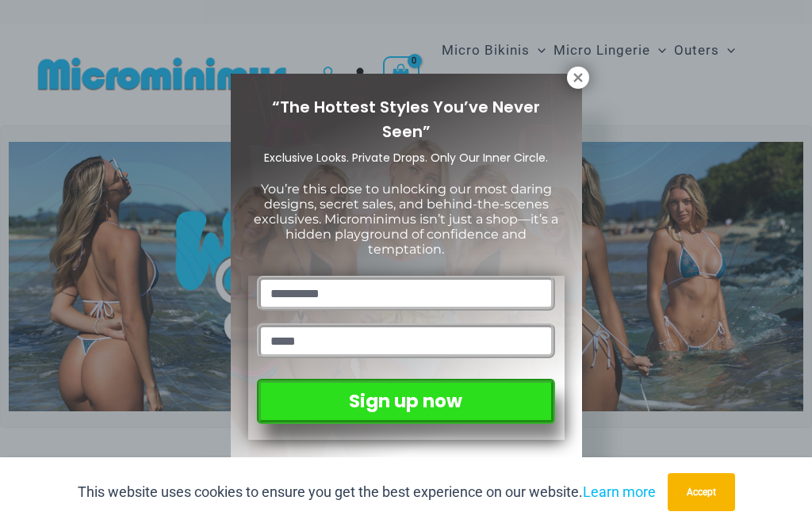
click at [591, 72] on div "“The Hottest Styles You’ve Never Seen” Exclusive Looks. Private Drops. Only Our…" at bounding box center [406, 263] width 812 height 527
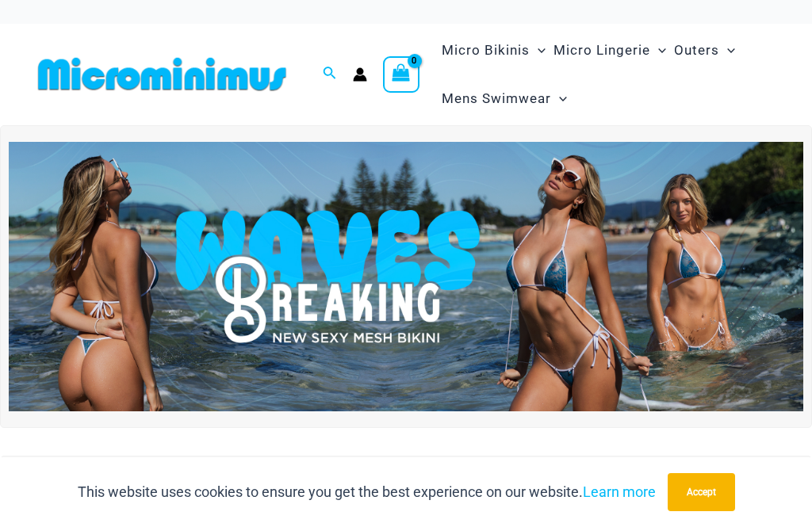
click at [309, 289] on img at bounding box center [406, 277] width 794 height 270
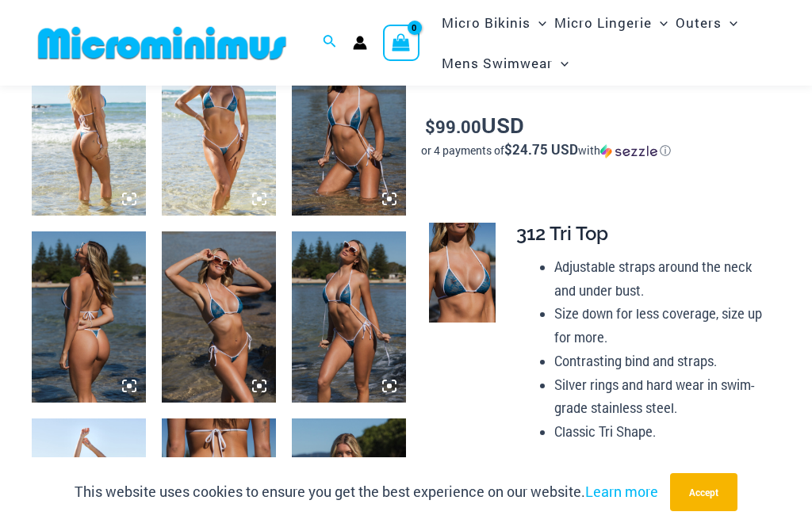
scroll to position [663, 0]
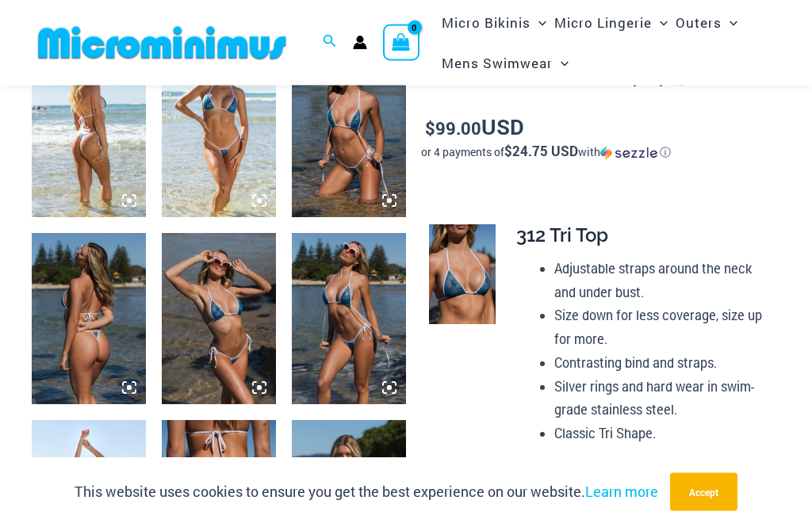
click at [214, 322] on img at bounding box center [219, 319] width 114 height 171
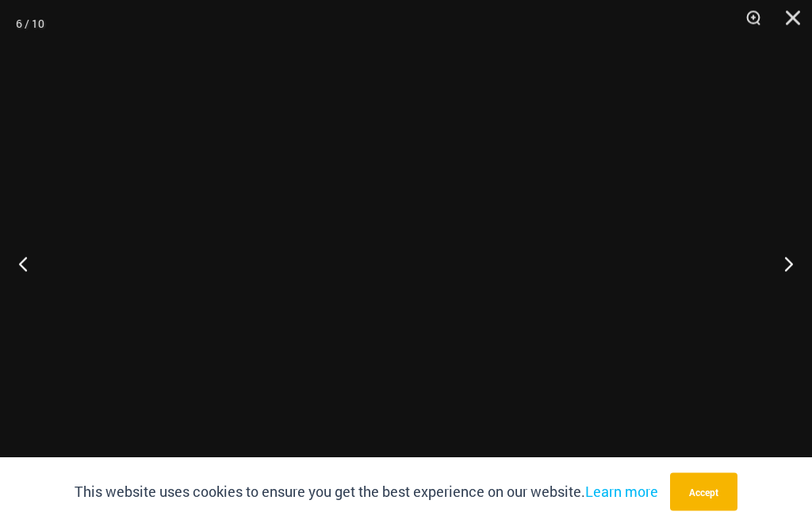
scroll to position [663, 0]
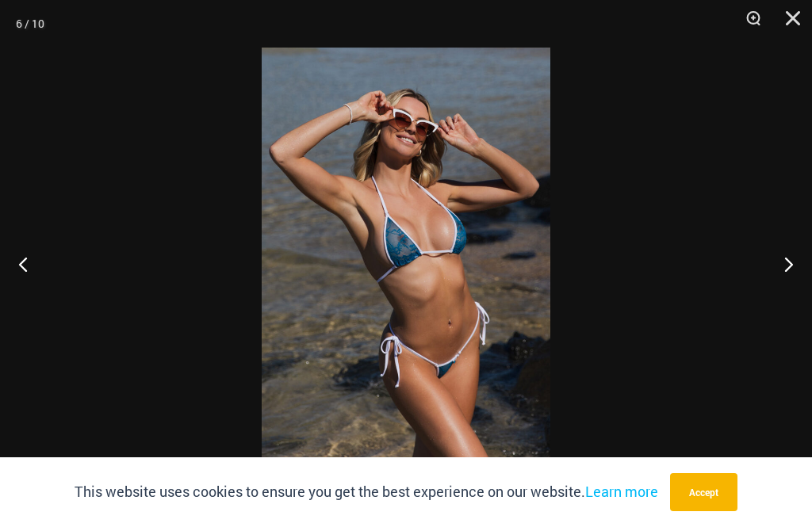
click at [11, 251] on button "Previous" at bounding box center [29, 263] width 59 height 79
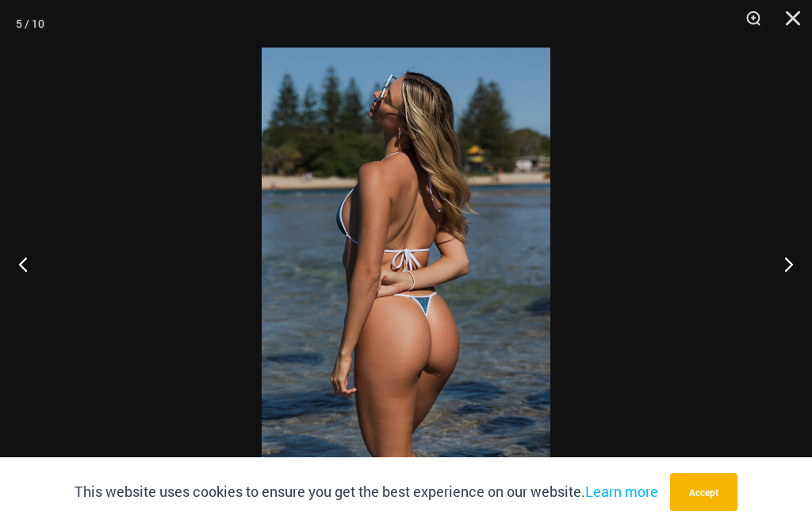
click at [14, 250] on button "Previous" at bounding box center [29, 263] width 59 height 79
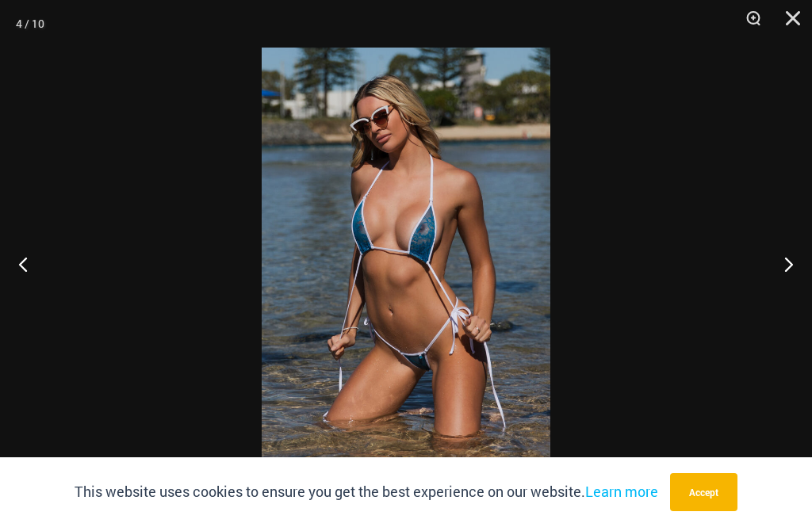
click at [16, 259] on button "Previous" at bounding box center [29, 263] width 59 height 79
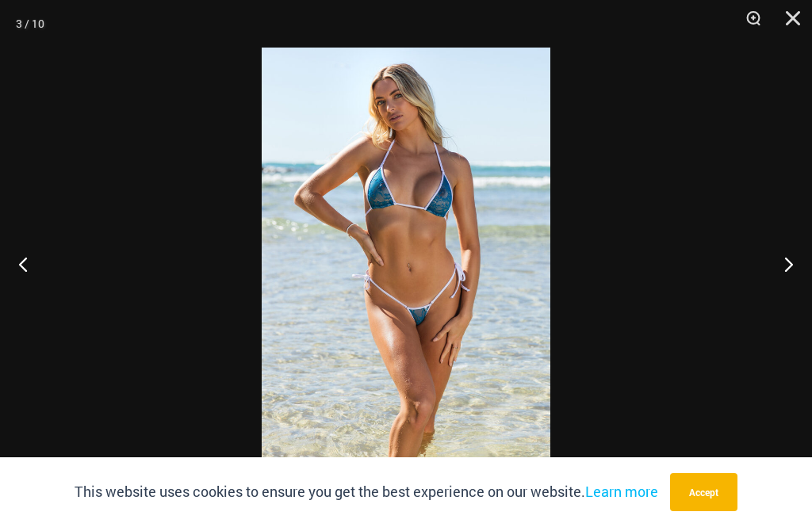
click at [17, 255] on button "Previous" at bounding box center [29, 263] width 59 height 79
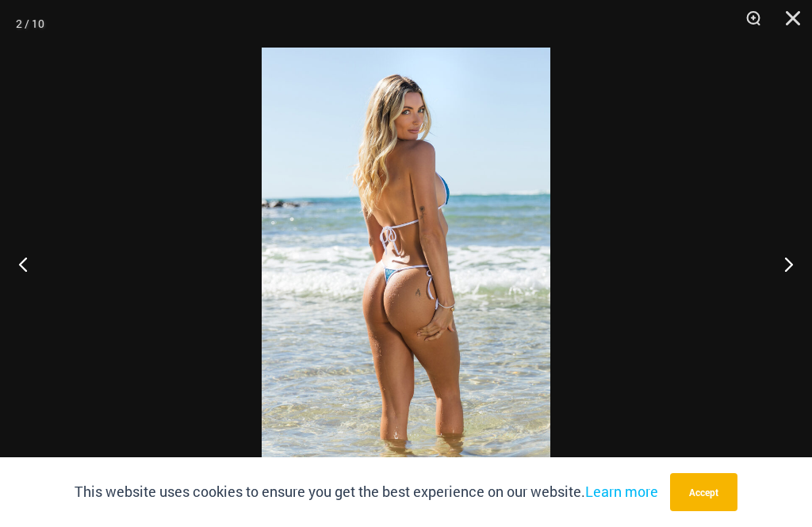
click at [24, 255] on button "Previous" at bounding box center [29, 263] width 59 height 79
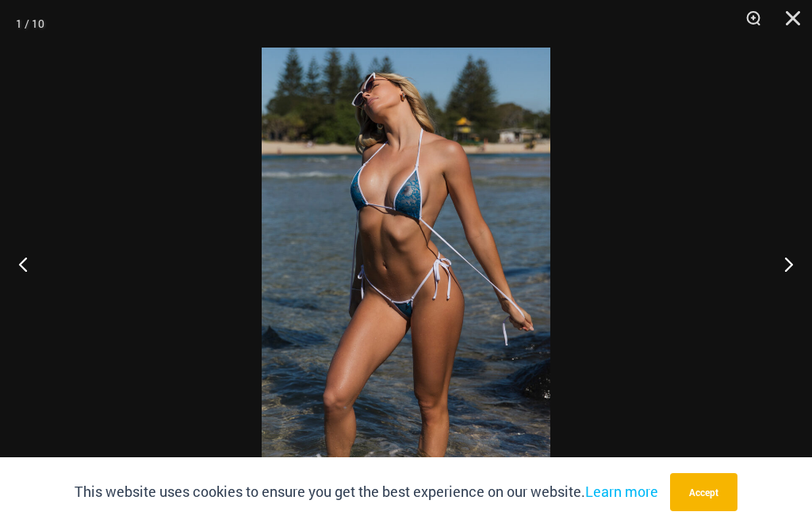
click at [25, 254] on button "Previous" at bounding box center [29, 263] width 59 height 79
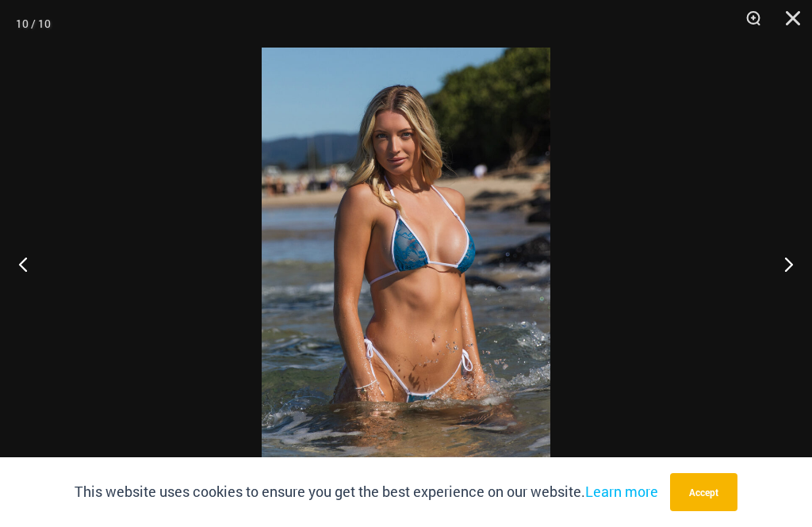
click at [25, 257] on button "Previous" at bounding box center [29, 263] width 59 height 79
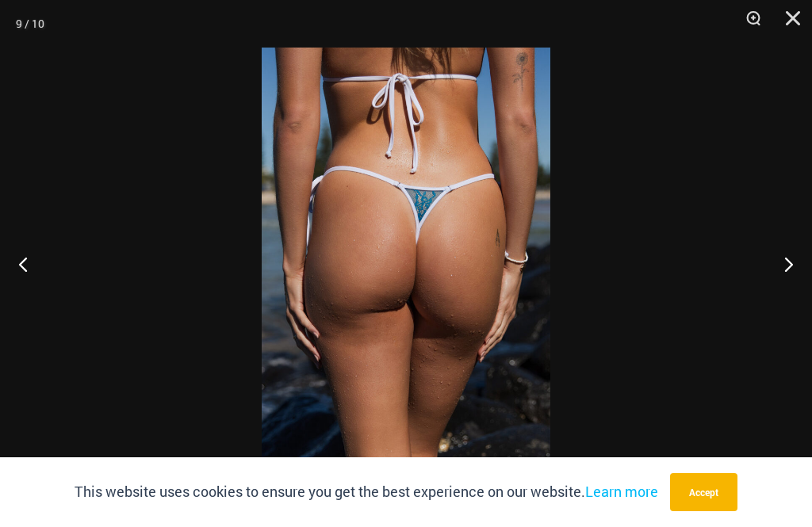
click at [24, 256] on button "Previous" at bounding box center [29, 263] width 59 height 79
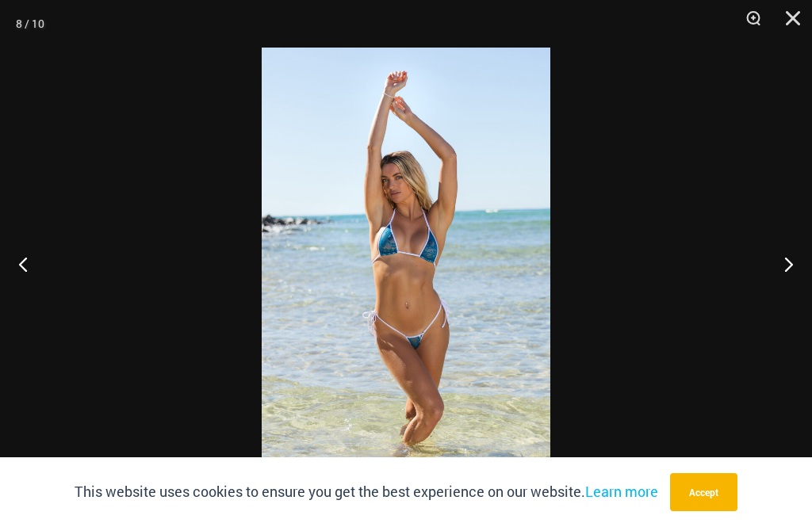
click at [25, 256] on button "Previous" at bounding box center [29, 263] width 59 height 79
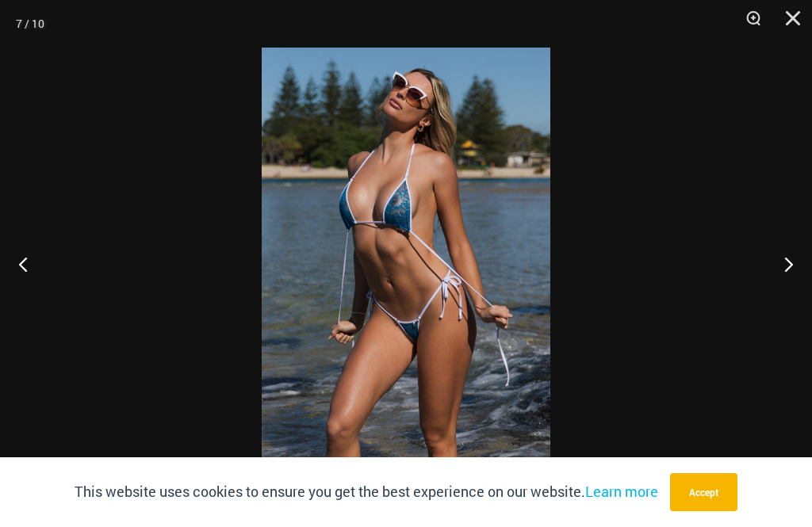
click at [24, 255] on button "Previous" at bounding box center [29, 263] width 59 height 79
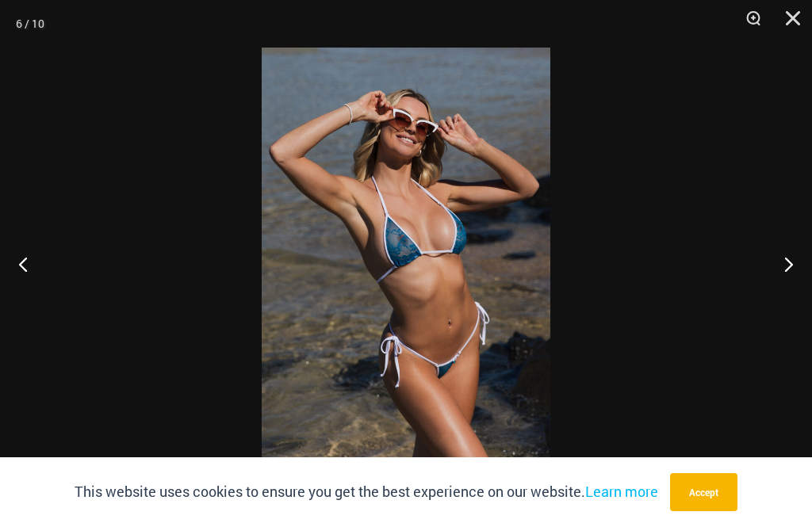
click at [25, 255] on button "Previous" at bounding box center [29, 263] width 59 height 79
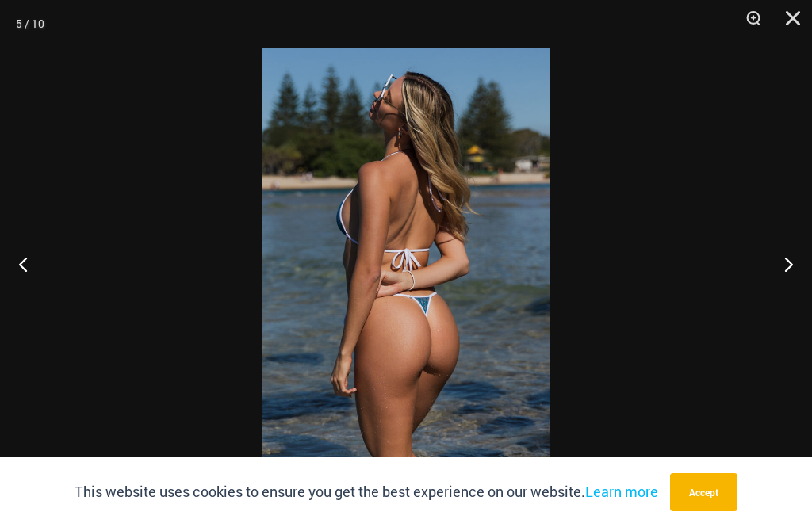
click at [24, 255] on button "Previous" at bounding box center [29, 263] width 59 height 79
click at [25, 254] on button "Previous" at bounding box center [29, 263] width 59 height 79
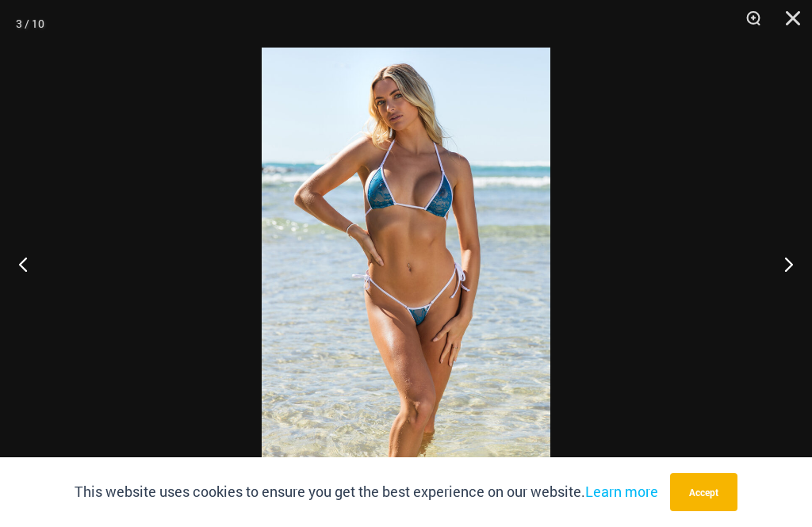
click at [25, 253] on button "Previous" at bounding box center [29, 263] width 59 height 79
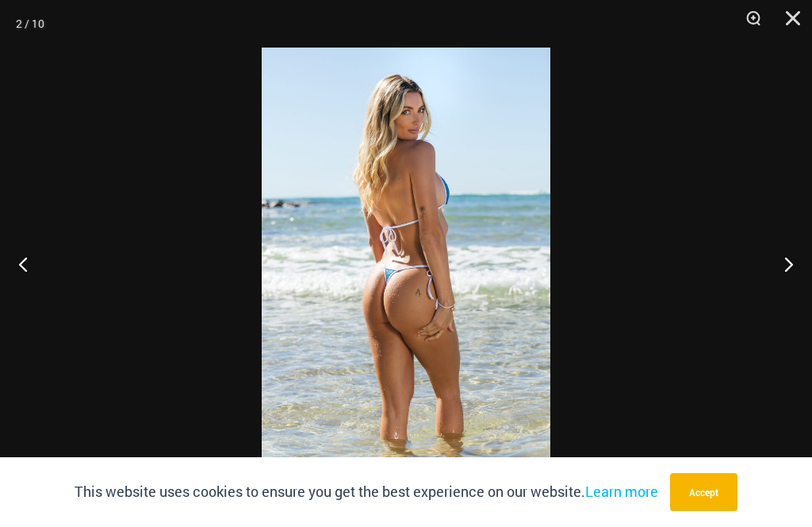
click at [23, 261] on button "Previous" at bounding box center [29, 263] width 59 height 79
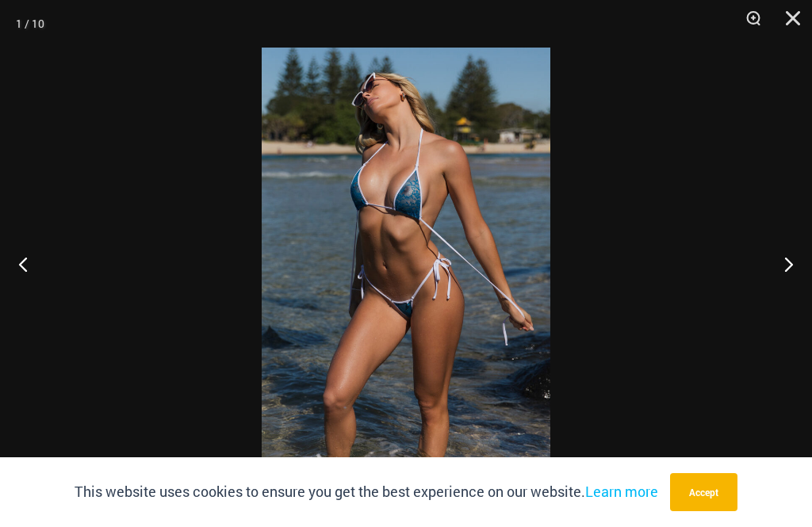
click at [21, 263] on button "Previous" at bounding box center [29, 263] width 59 height 79
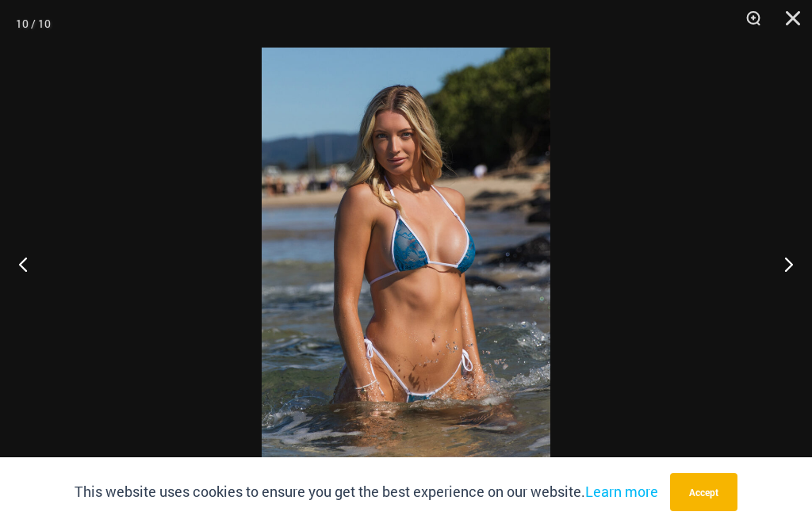
click at [802, 29] on button "Close" at bounding box center [787, 24] width 40 height 48
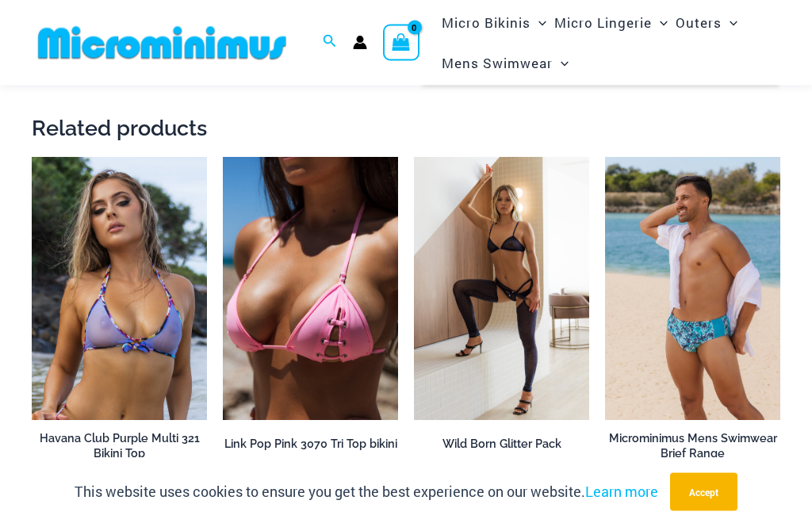
scroll to position [2518, 0]
click at [414, 157] on img at bounding box center [414, 157] width 0 height 0
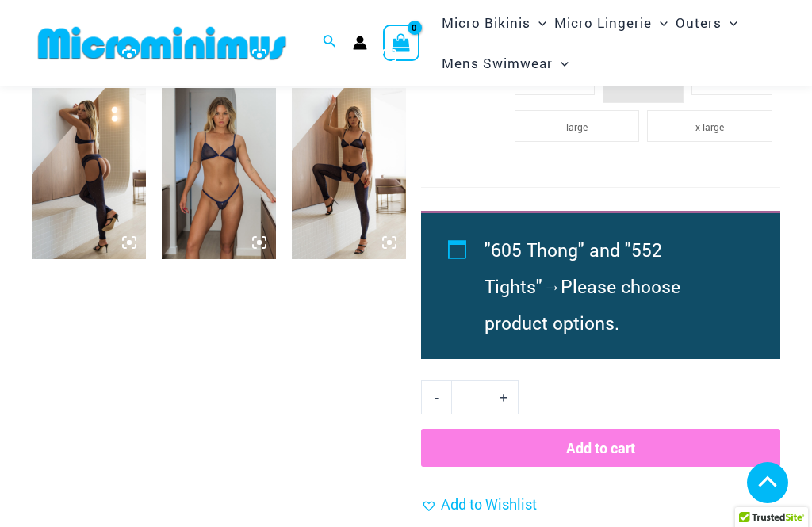
scroll to position [995, 0]
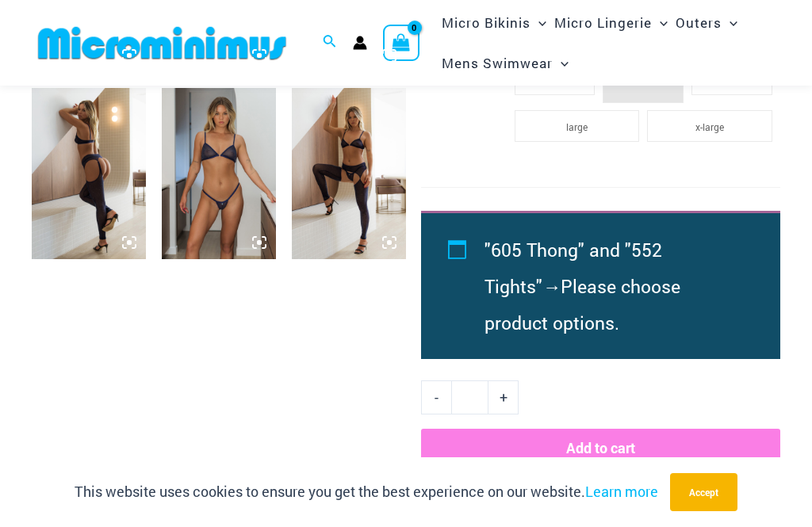
click at [211, 173] on img at bounding box center [219, 173] width 114 height 171
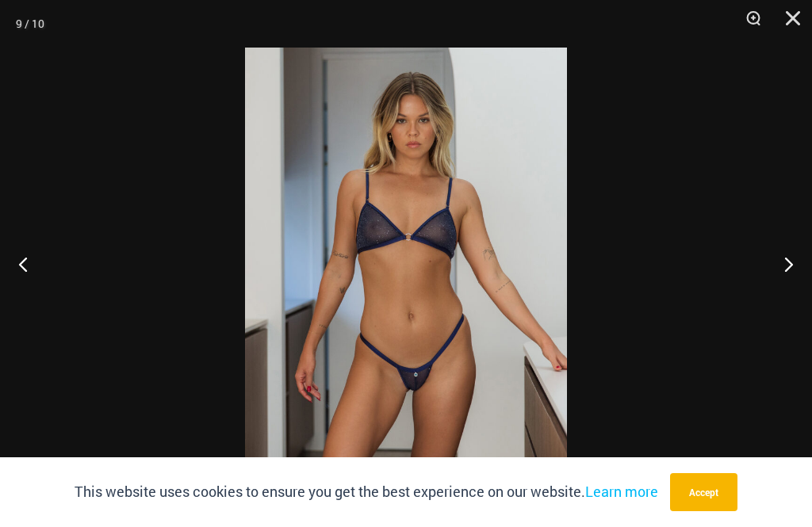
click at [18, 281] on button "Previous" at bounding box center [29, 263] width 59 height 79
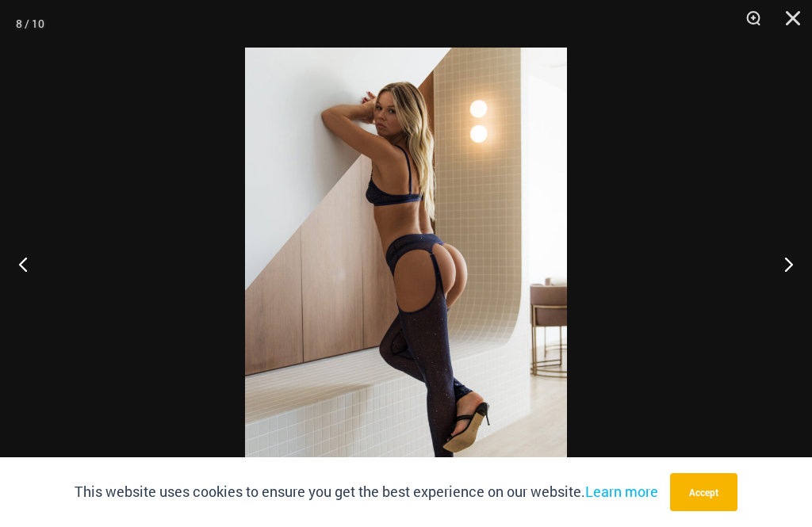
click at [16, 285] on button "Previous" at bounding box center [29, 263] width 59 height 79
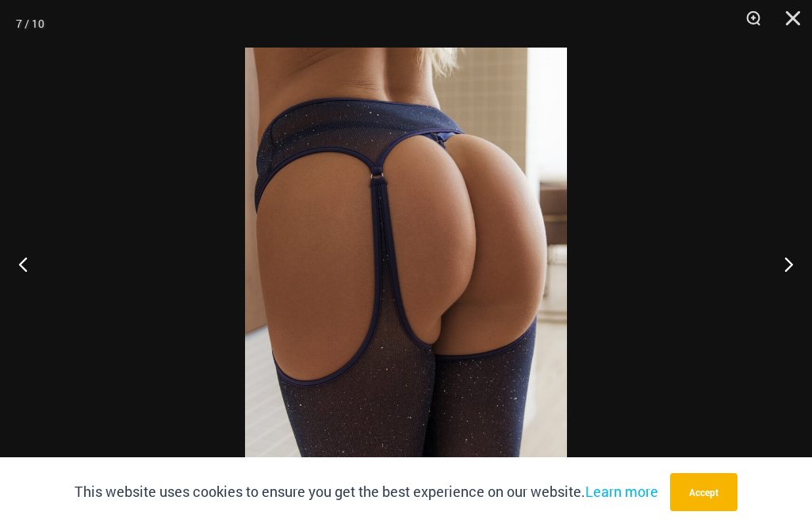
click at [17, 283] on button "Previous" at bounding box center [29, 263] width 59 height 79
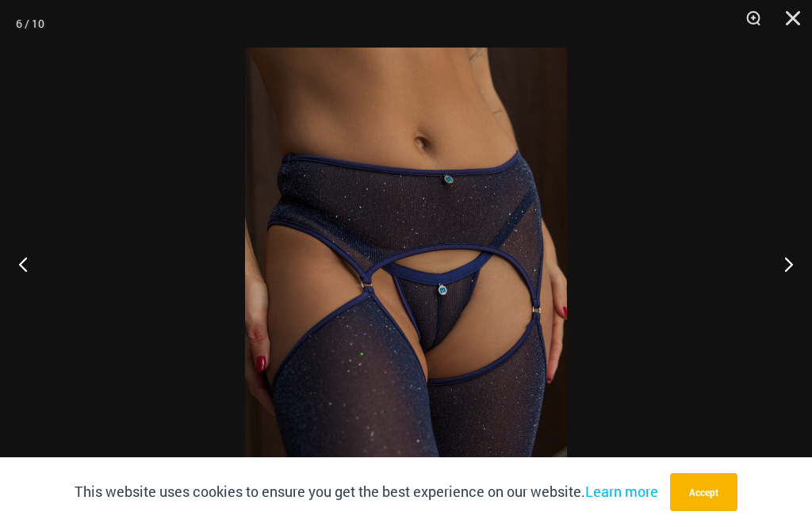
click at [17, 280] on button "Previous" at bounding box center [29, 263] width 59 height 79
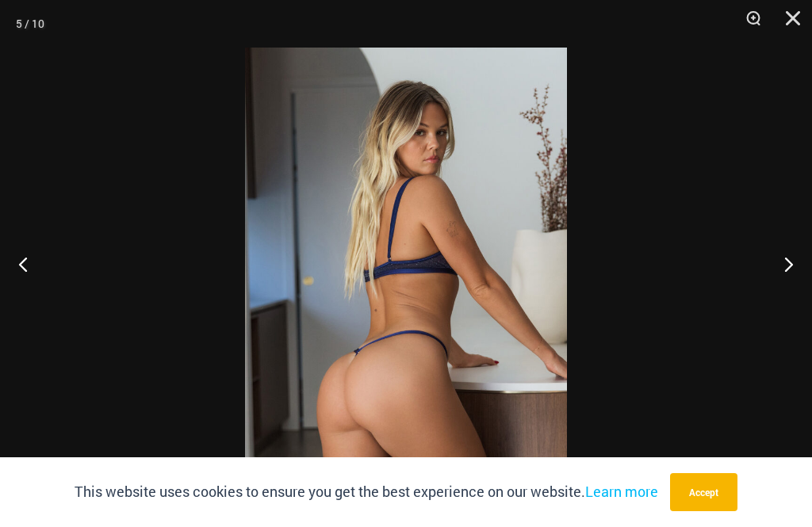
click at [19, 286] on button "Previous" at bounding box center [29, 263] width 59 height 79
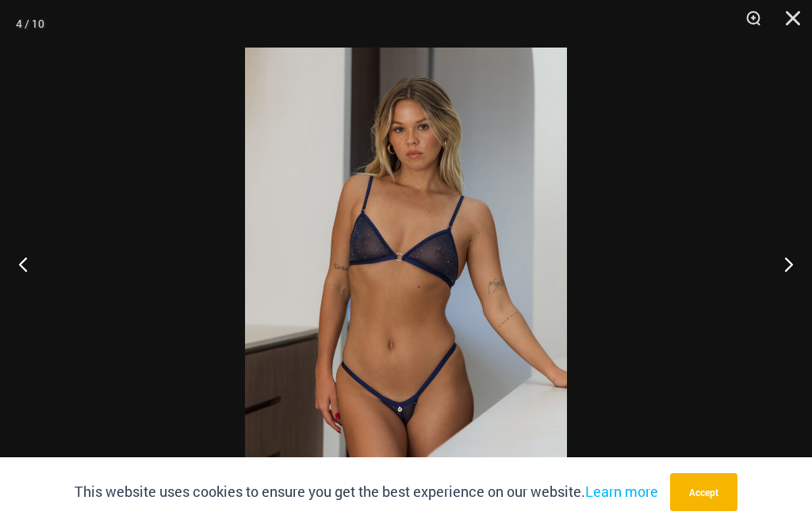
click at [23, 287] on button "Previous" at bounding box center [29, 263] width 59 height 79
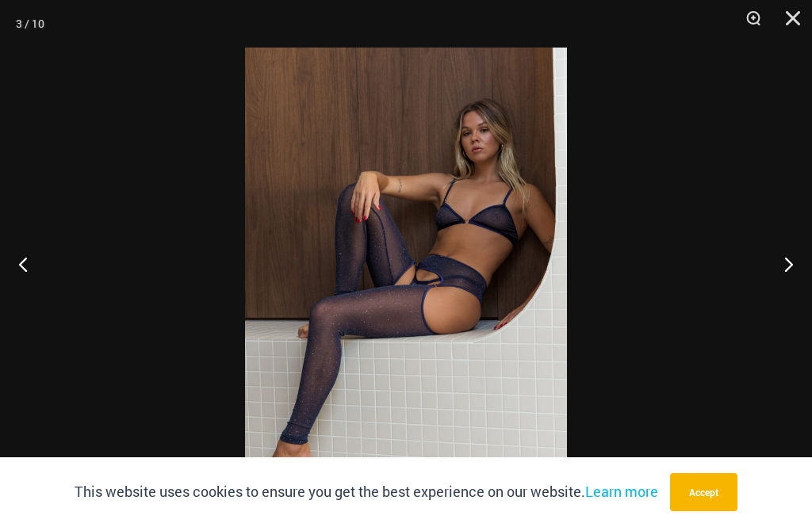
click at [25, 281] on button "Previous" at bounding box center [29, 263] width 59 height 79
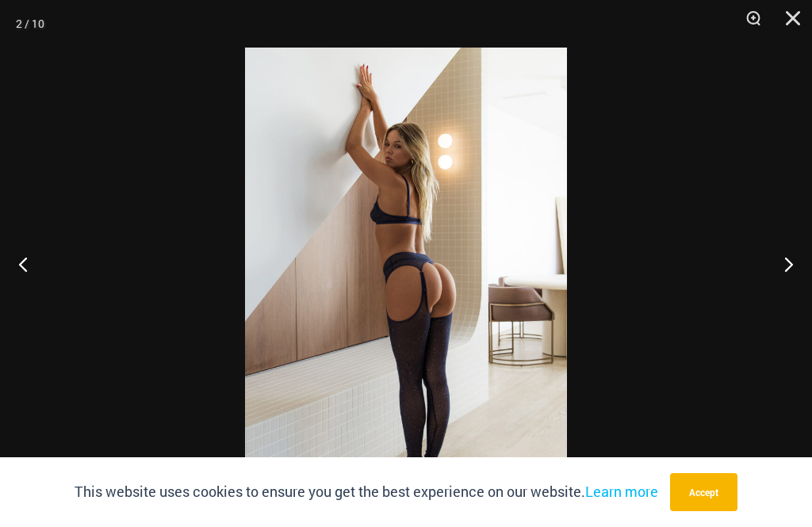
click at [25, 287] on button "Previous" at bounding box center [29, 263] width 59 height 79
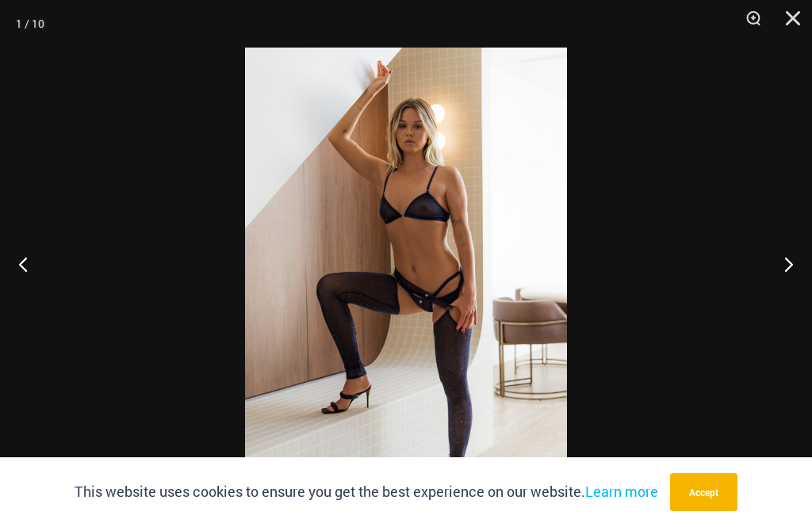
click at [23, 292] on button "Previous" at bounding box center [29, 263] width 59 height 79
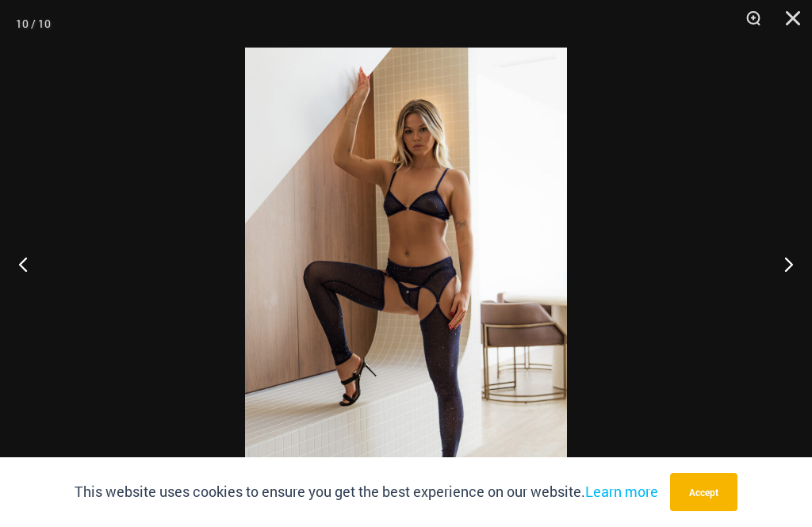
click at [30, 288] on button "Previous" at bounding box center [29, 263] width 59 height 79
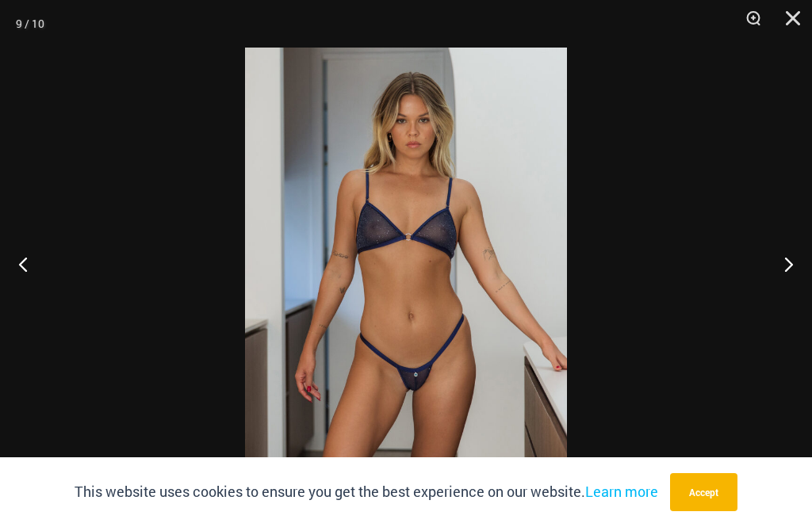
click at [30, 281] on button "Previous" at bounding box center [29, 263] width 59 height 79
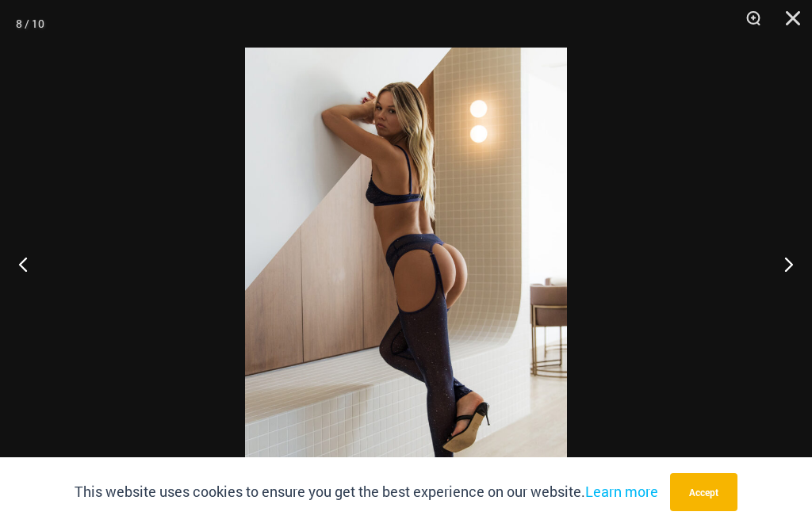
click at [31, 288] on button "Previous" at bounding box center [29, 263] width 59 height 79
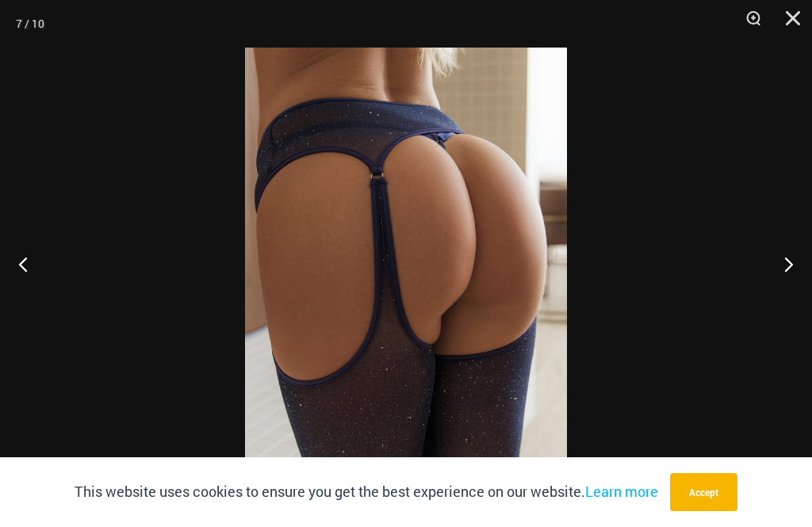
click at [27, 292] on button "Previous" at bounding box center [29, 263] width 59 height 79
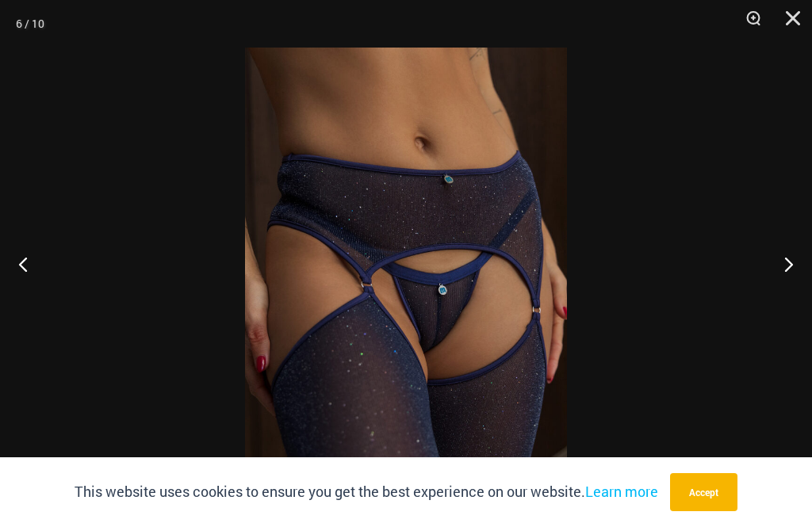
click at [788, 13] on button "Close" at bounding box center [787, 24] width 40 height 48
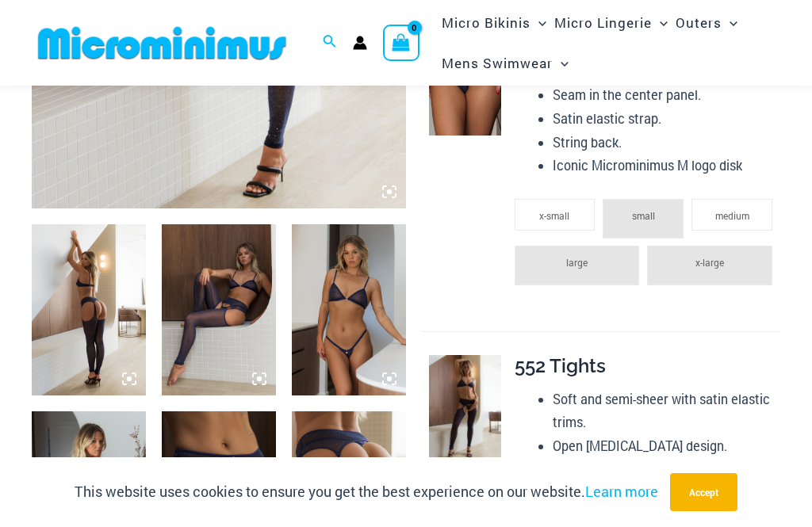
scroll to position [484, 0]
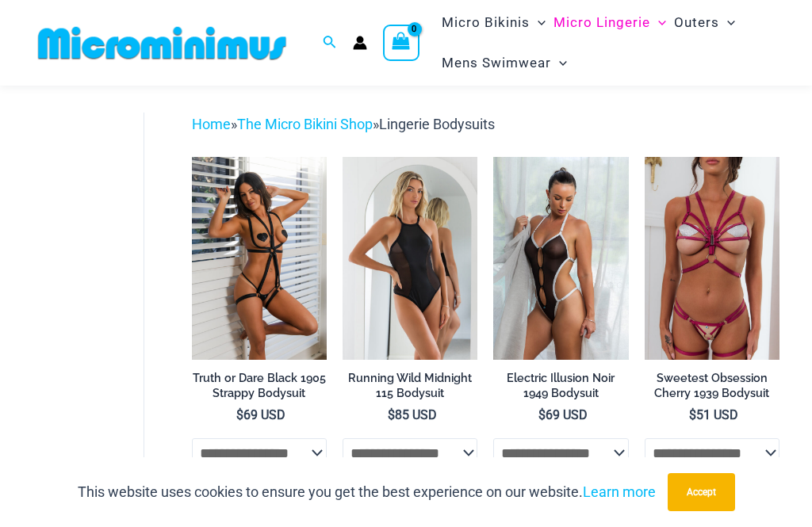
scroll to position [45, 0]
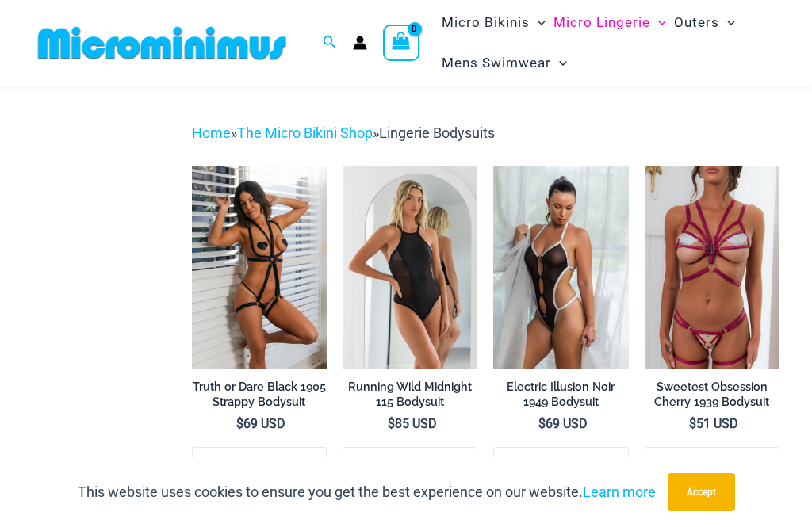
click at [493, 166] on img at bounding box center [493, 166] width 0 height 0
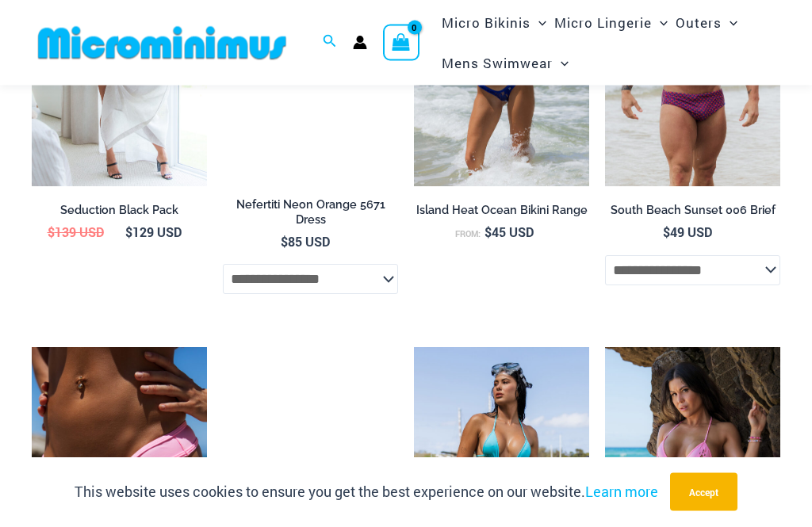
scroll to position [3234, 0]
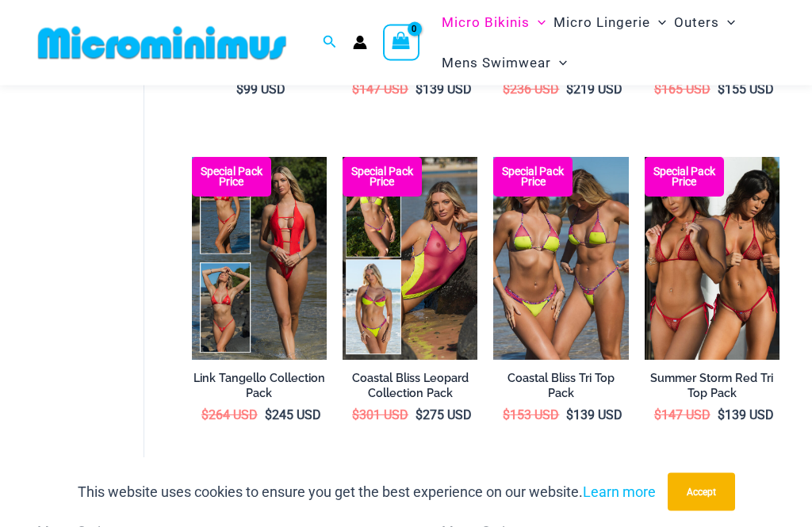
scroll to position [380, 0]
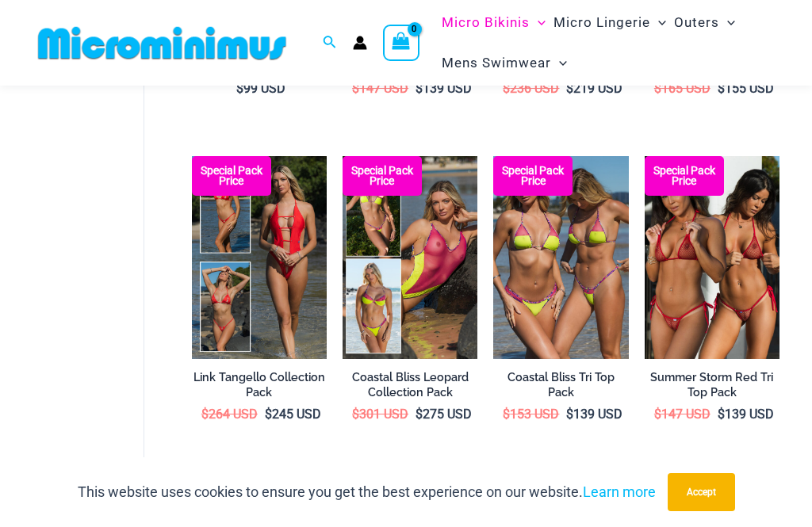
click at [342, 156] on img at bounding box center [342, 156] width 0 height 0
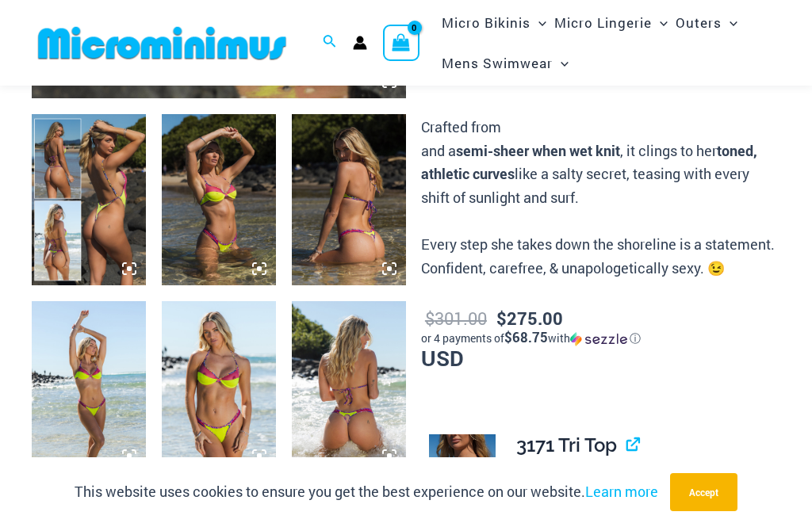
scroll to position [595, 0]
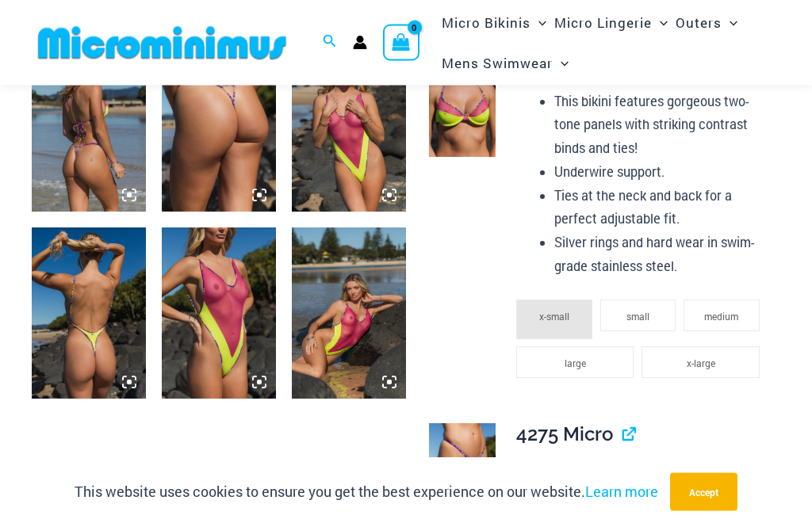
click at [342, 333] on img at bounding box center [349, 313] width 114 height 171
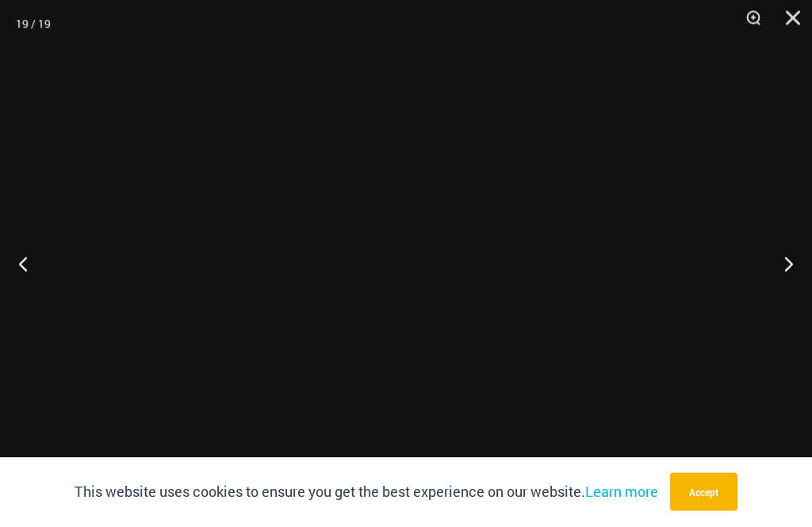
scroll to position [1417, 0]
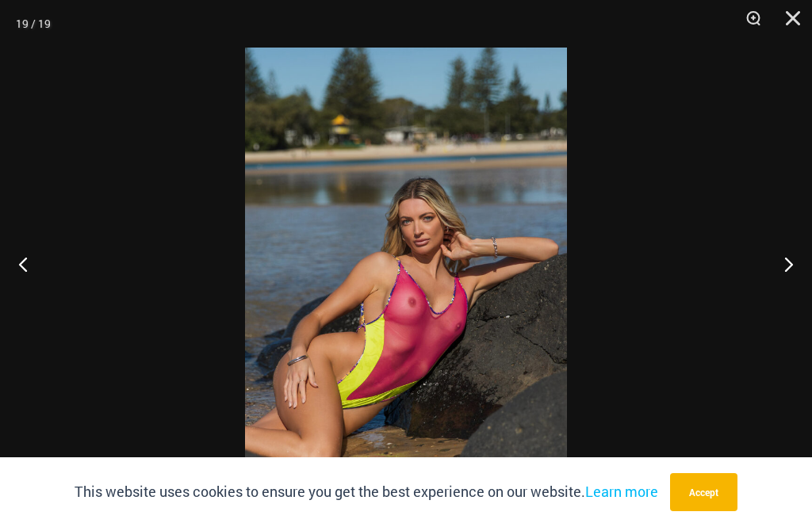
click at [26, 292] on button "Previous" at bounding box center [29, 263] width 59 height 79
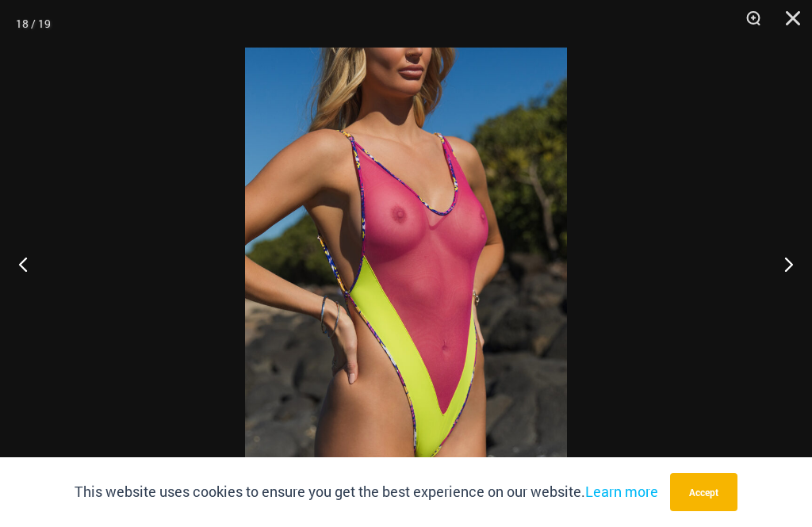
click at [791, 277] on button "Next" at bounding box center [781, 263] width 59 height 79
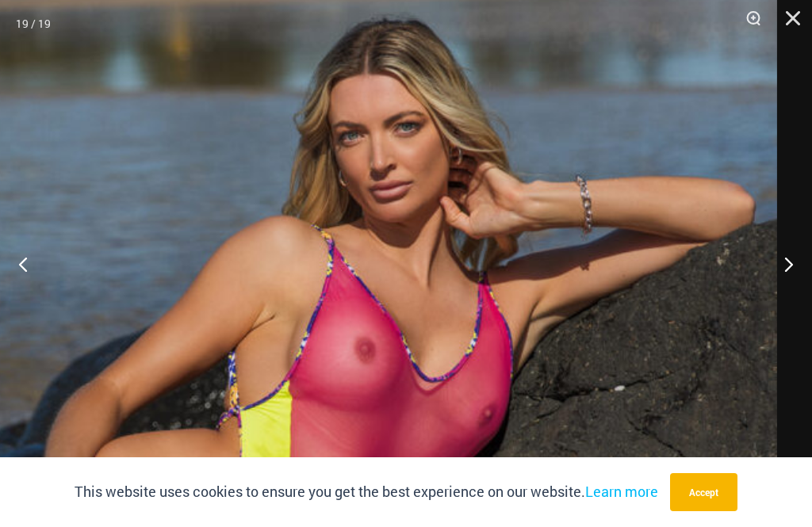
click at [791, 15] on button "Close" at bounding box center [787, 24] width 40 height 48
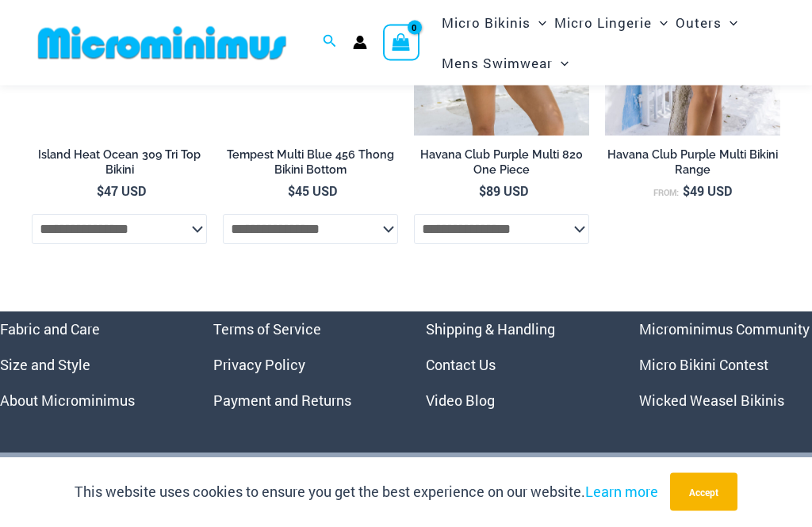
scroll to position [6531, 0]
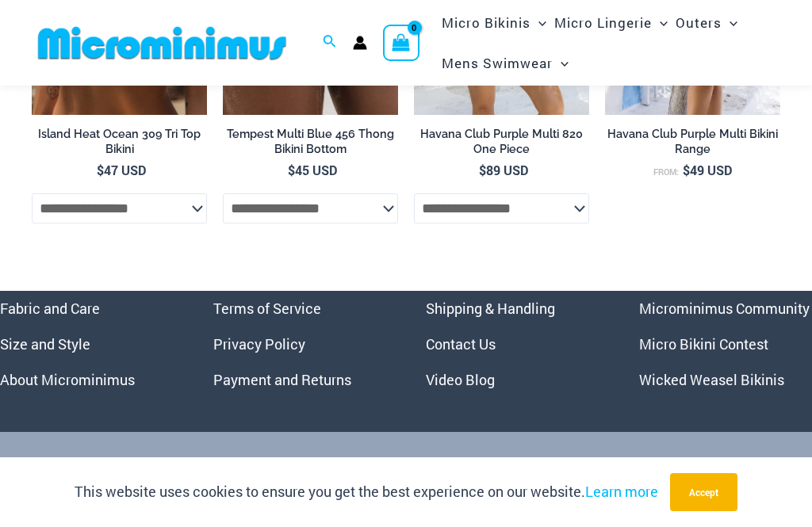
click at [460, 370] on link "Video Blog" at bounding box center [460, 379] width 69 height 19
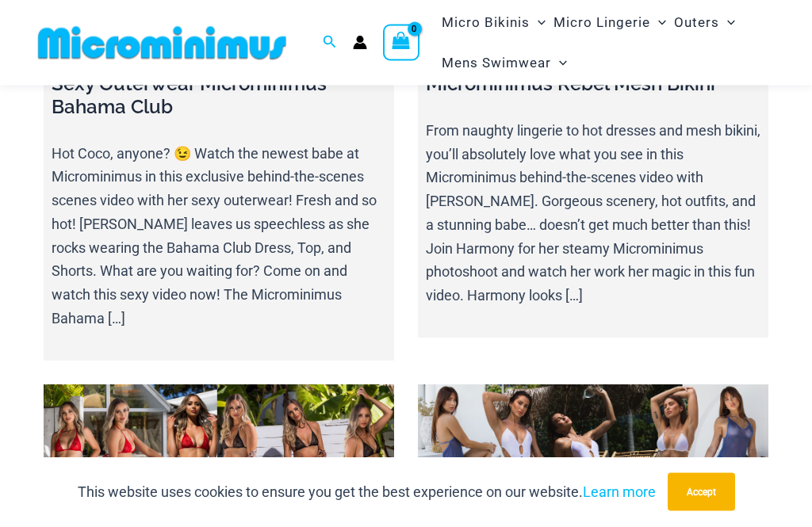
scroll to position [18815, 0]
